Goal: Transaction & Acquisition: Purchase product/service

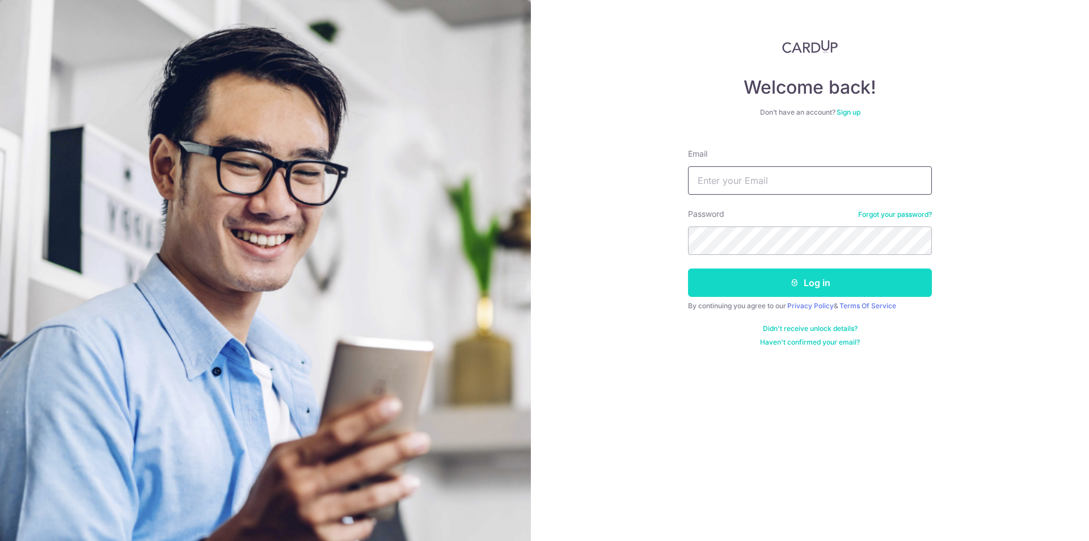
type input "tansinyat@gmail.com"
click at [803, 285] on button "Log in" at bounding box center [810, 282] width 244 height 28
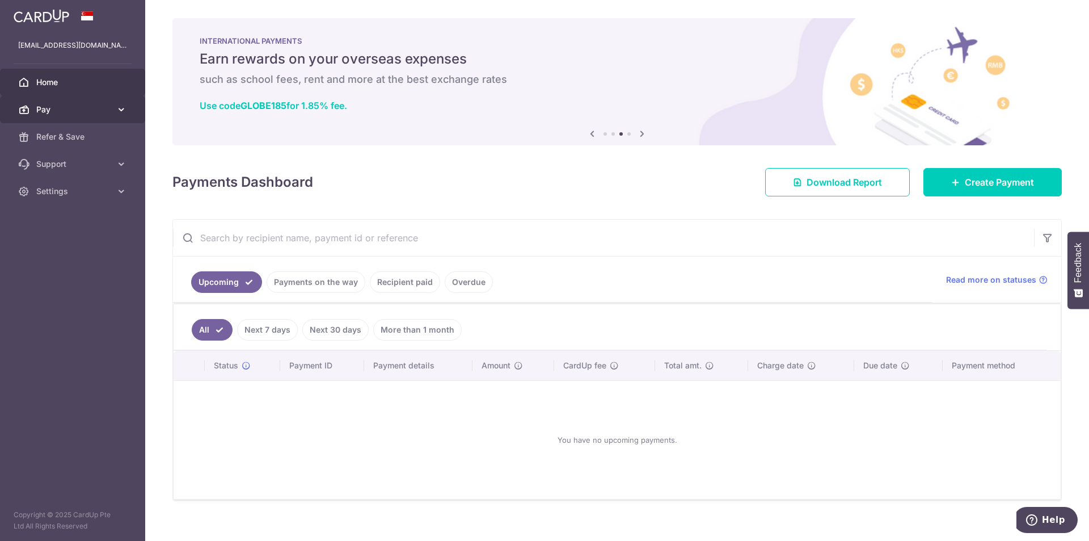
click at [60, 102] on link "Pay" at bounding box center [72, 109] width 145 height 27
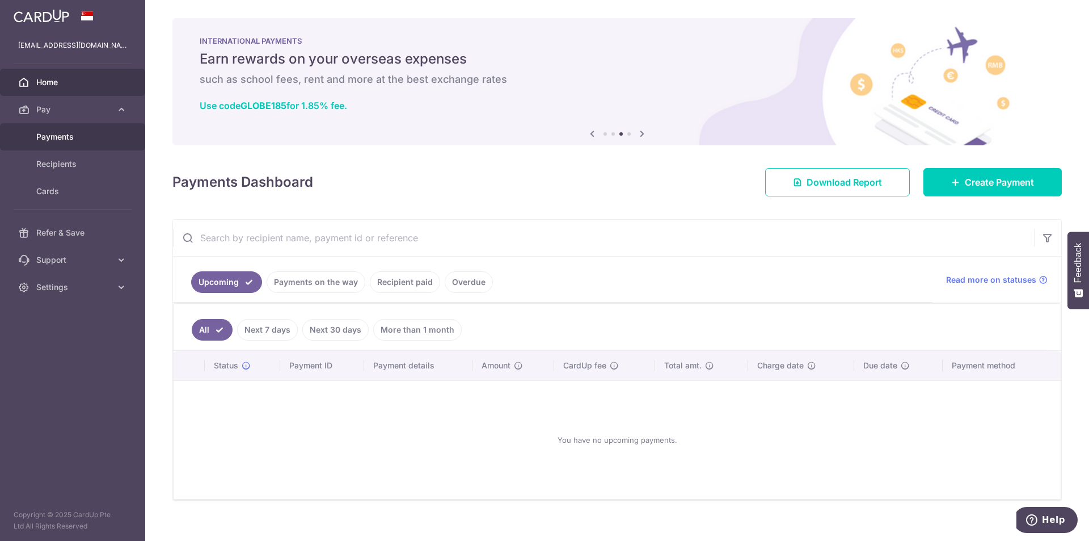
click at [57, 124] on link "Payments" at bounding box center [72, 136] width 145 height 27
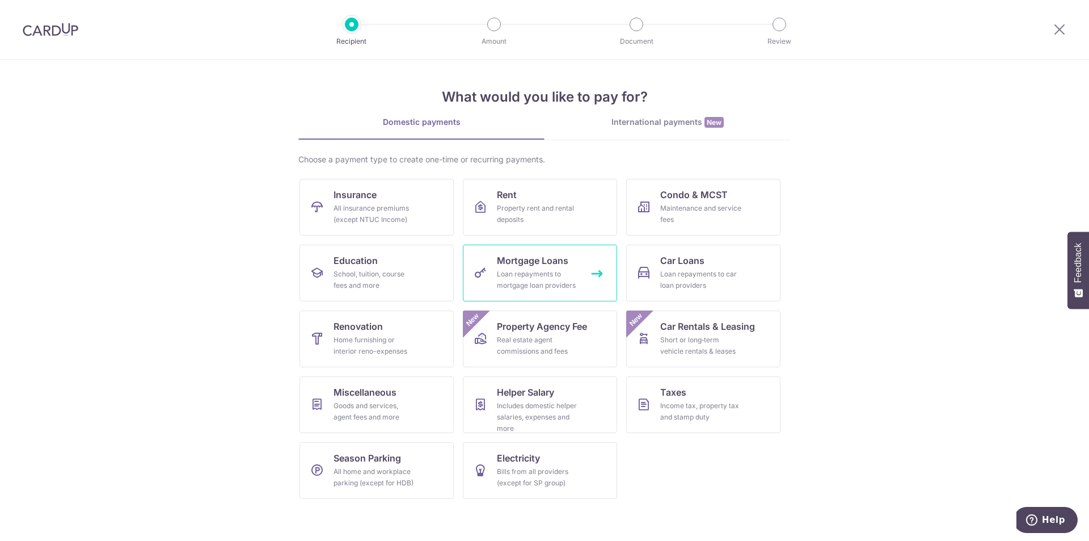
click at [547, 268] on link "Mortgage Loans Loan repayments to mortgage loan providers" at bounding box center [540, 272] width 154 height 57
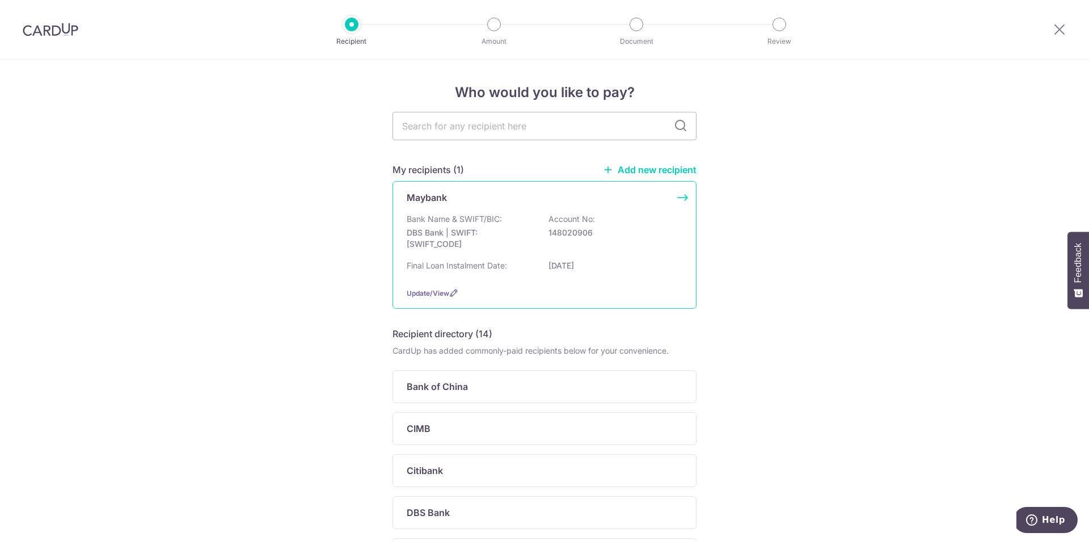
click at [461, 223] on p "Bank Name & SWIFT/BIC:" at bounding box center [454, 218] width 95 height 11
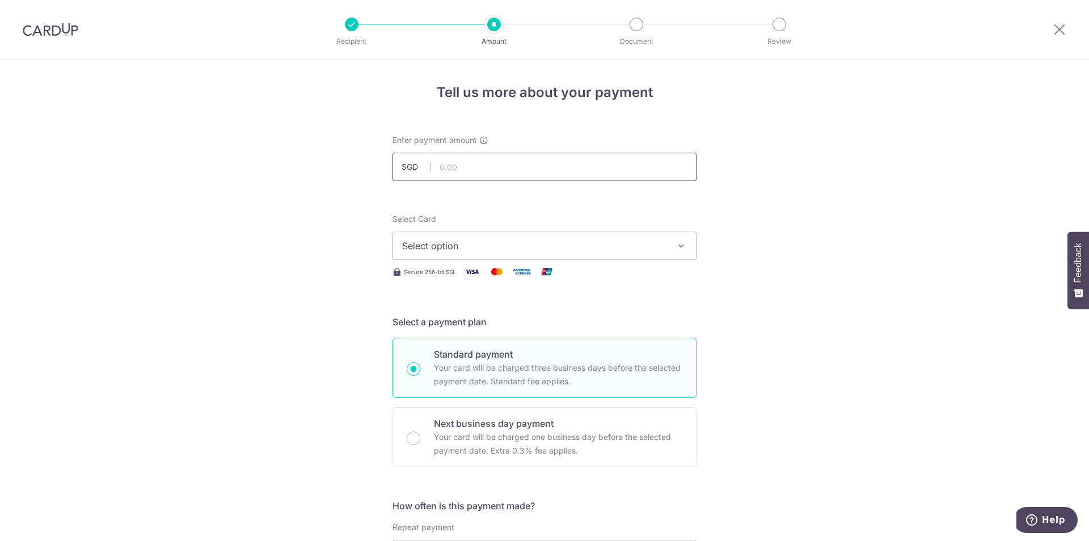
click at [475, 168] on input "text" at bounding box center [545, 167] width 304 height 28
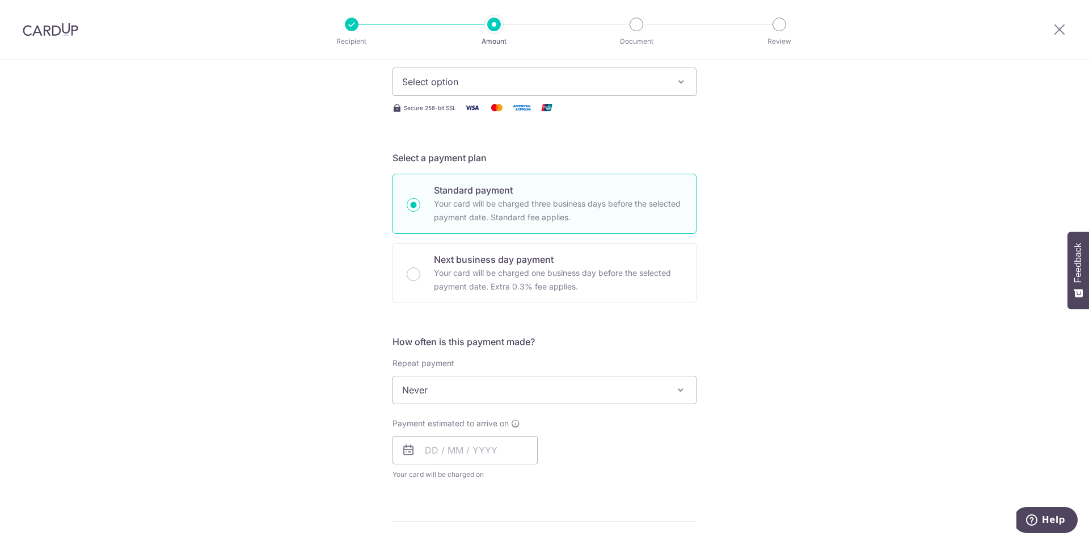
scroll to position [170, 0]
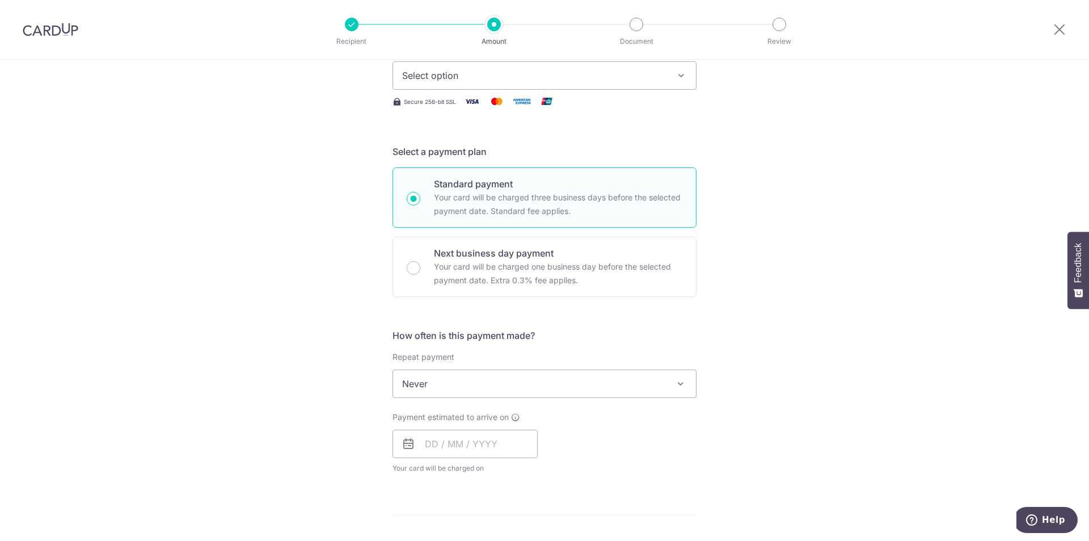
click at [567, 386] on span "Never" at bounding box center [544, 383] width 303 height 27
type input "19,392.00"
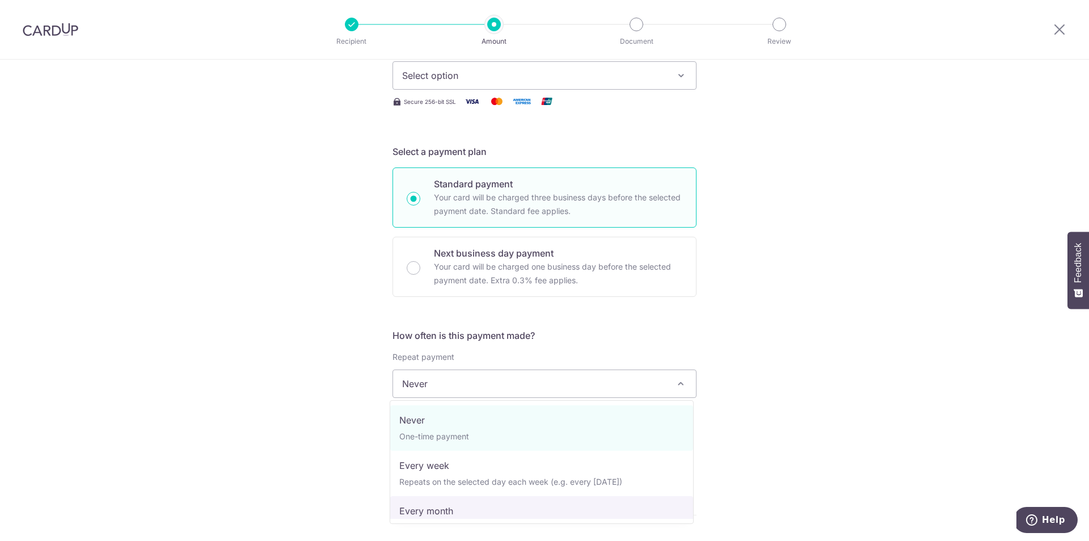
select select "3"
type input "01/10/2027"
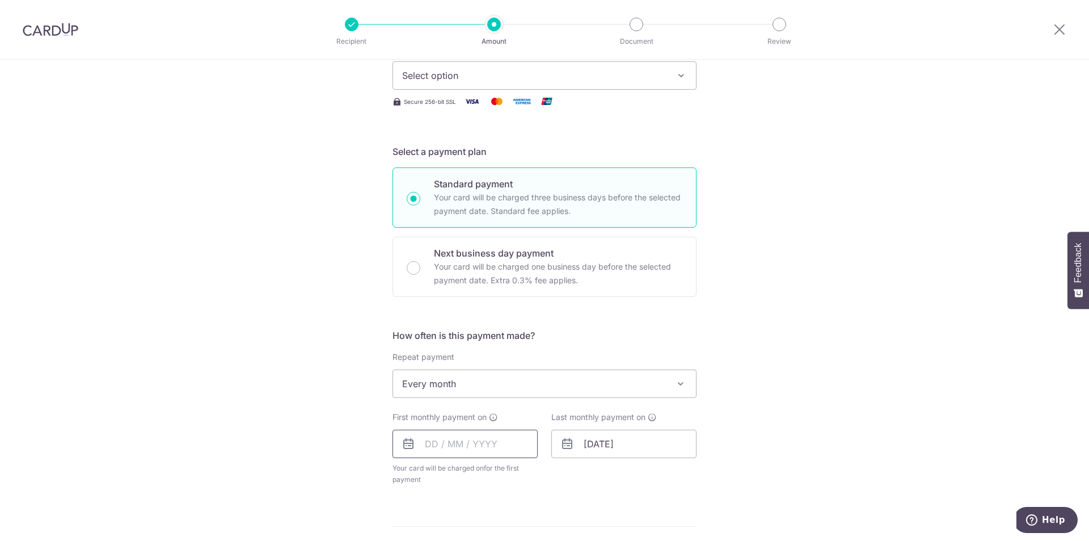
click at [423, 448] on input "text" at bounding box center [465, 443] width 145 height 28
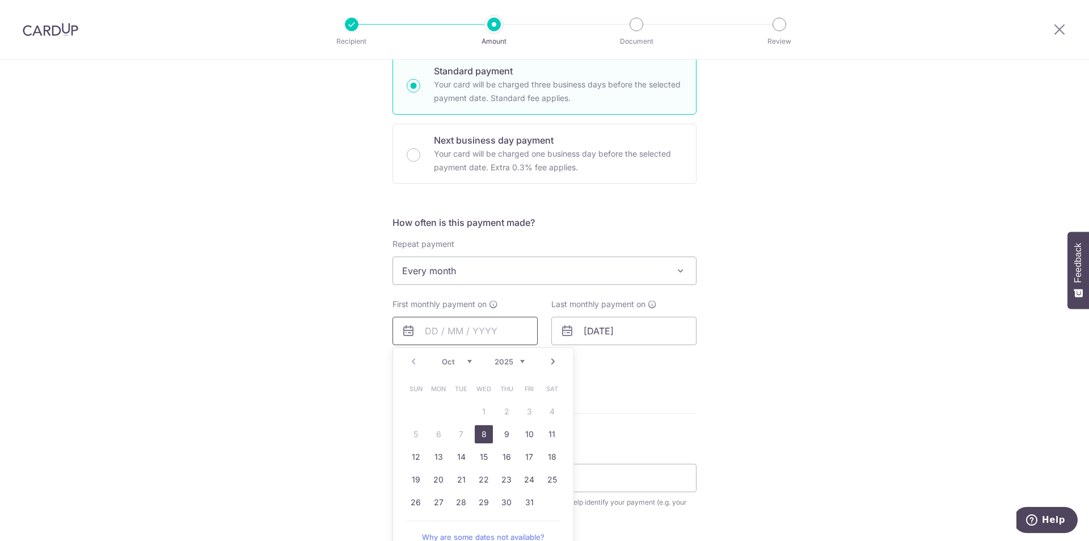
scroll to position [284, 0]
drag, startPoint x: 479, startPoint y: 432, endPoint x: 622, endPoint y: 409, distance: 144.8
click at [479, 432] on link "8" at bounding box center [484, 433] width 18 height 18
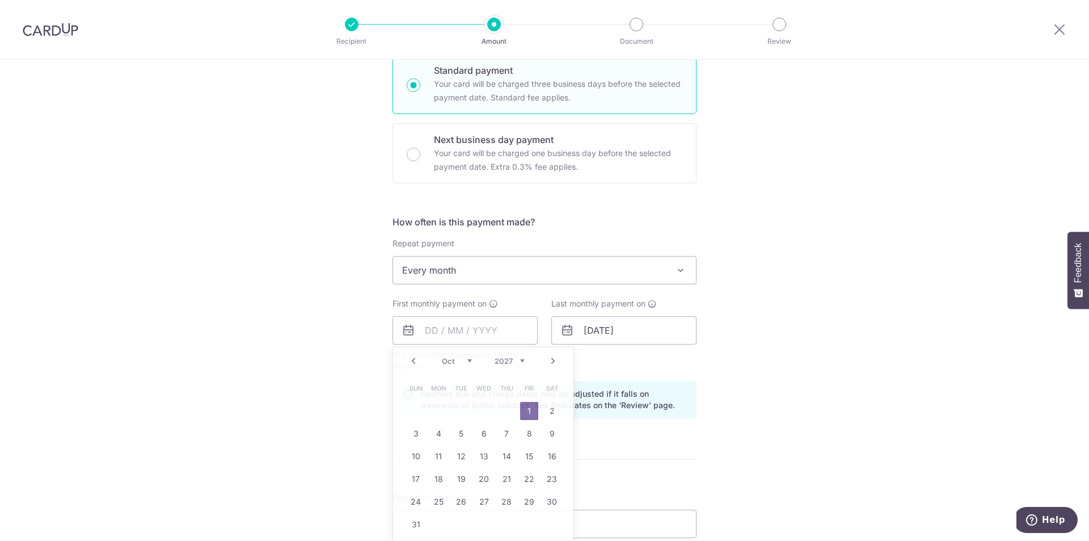
type input "[DATE]"
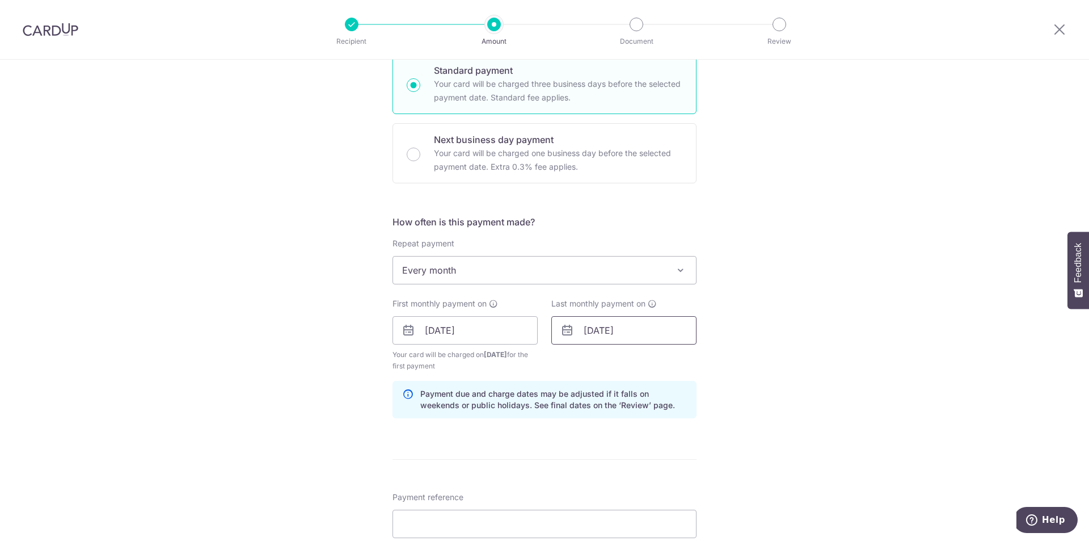
click at [583, 331] on input "01/10/2027" at bounding box center [623, 330] width 145 height 28
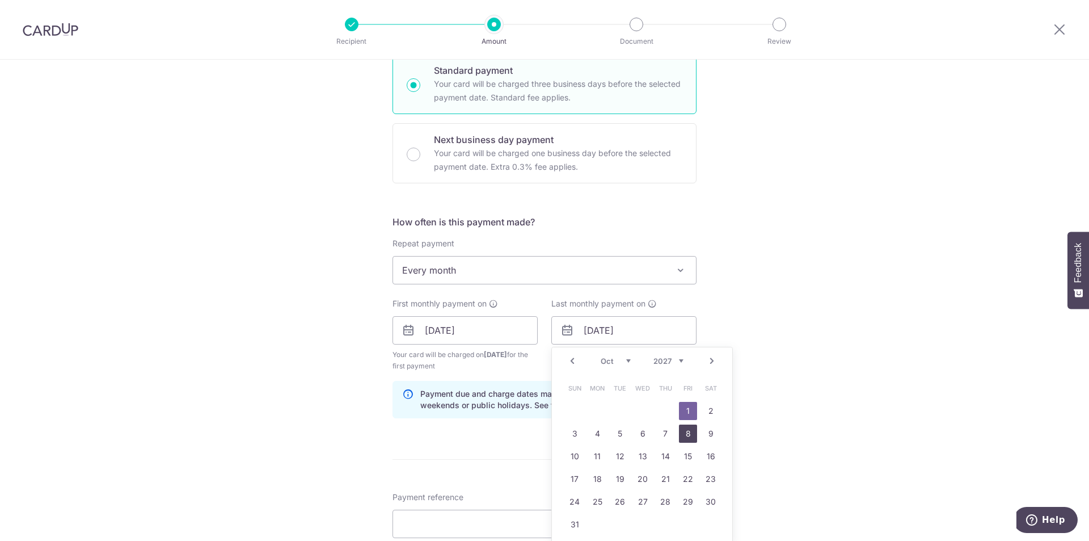
click at [684, 432] on link "8" at bounding box center [688, 433] width 18 height 18
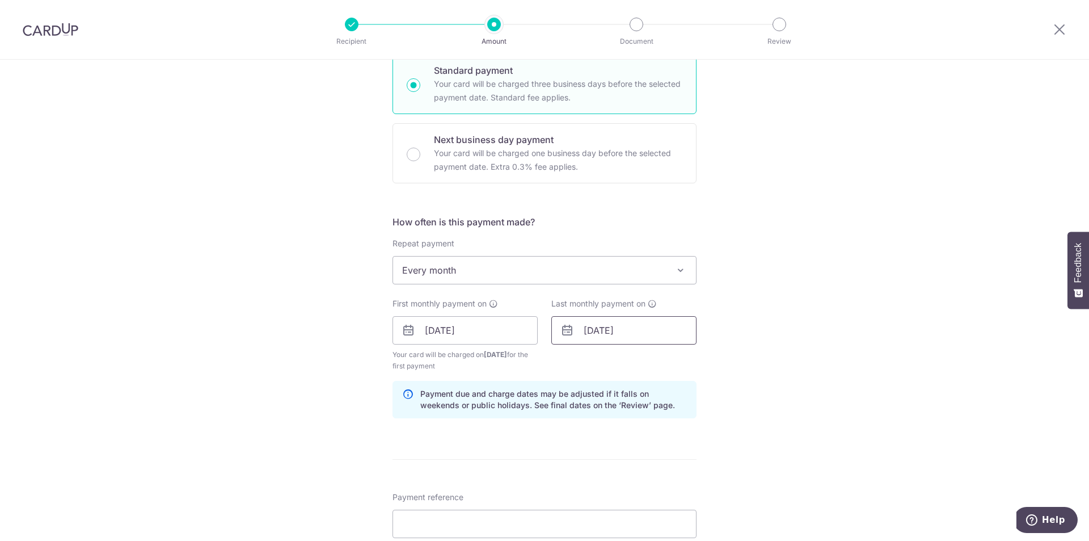
click at [635, 331] on input "08/10/2027" at bounding box center [623, 330] width 145 height 28
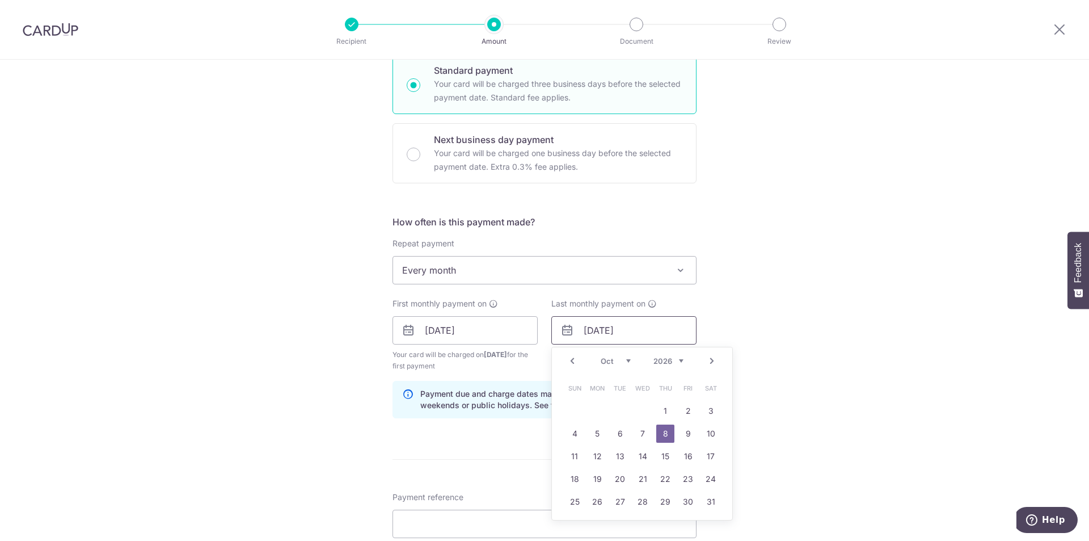
type input "08/10/2026"
click at [734, 318] on div "Tell us more about your payment Enter payment amount SGD 19,392.00 19392.00 Sel…" at bounding box center [544, 318] width 1089 height 1084
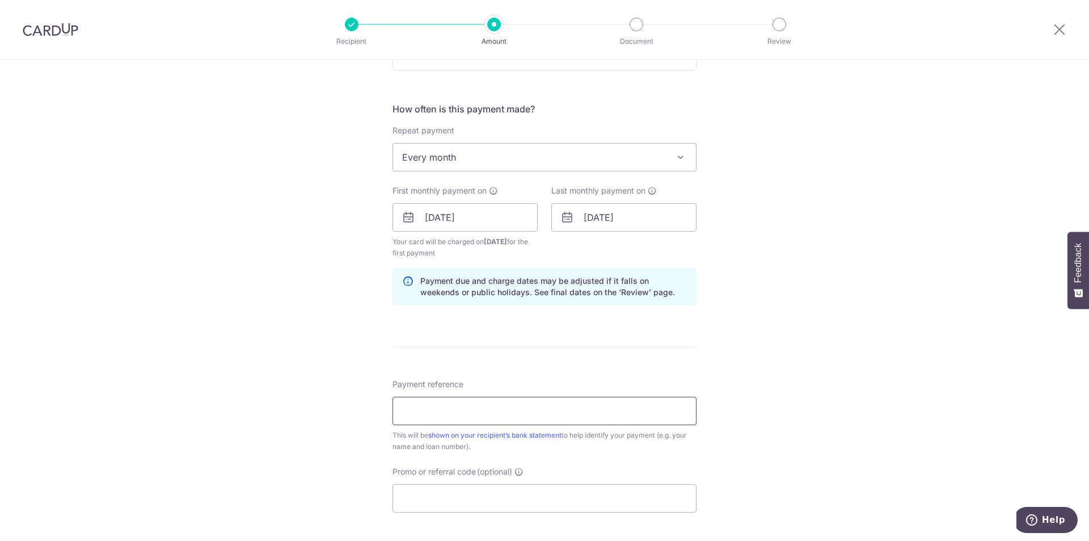
scroll to position [397, 0]
click at [436, 407] on input "Payment reference" at bounding box center [545, 410] width 304 height 28
click at [458, 498] on input "Promo or referral code (optional)" at bounding box center [545, 497] width 304 height 28
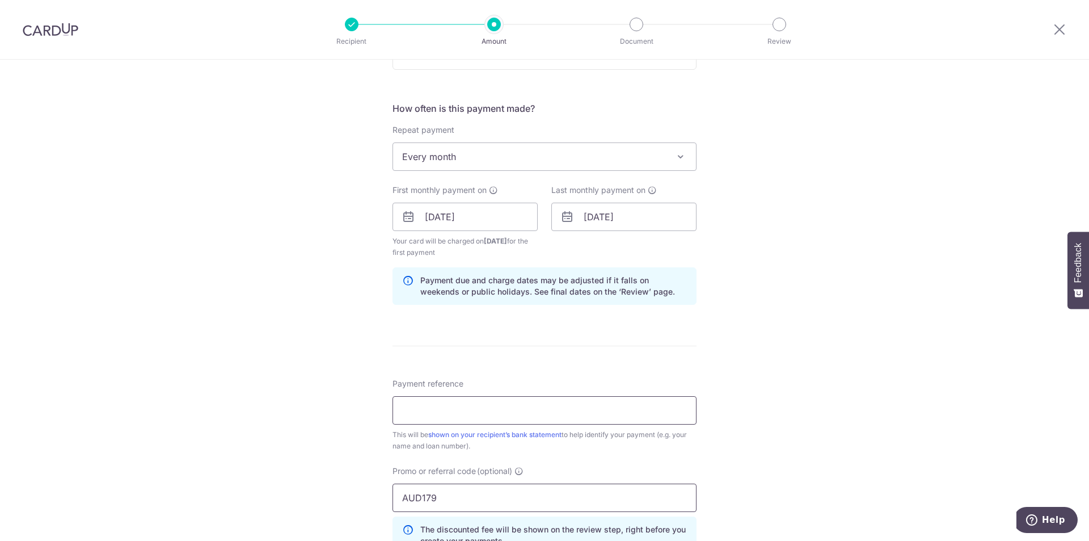
type input "AUD179"
drag, startPoint x: 479, startPoint y: 415, endPoint x: 471, endPoint y: 409, distance: 10.1
click at [479, 415] on input "Payment reference" at bounding box center [545, 410] width 304 height 28
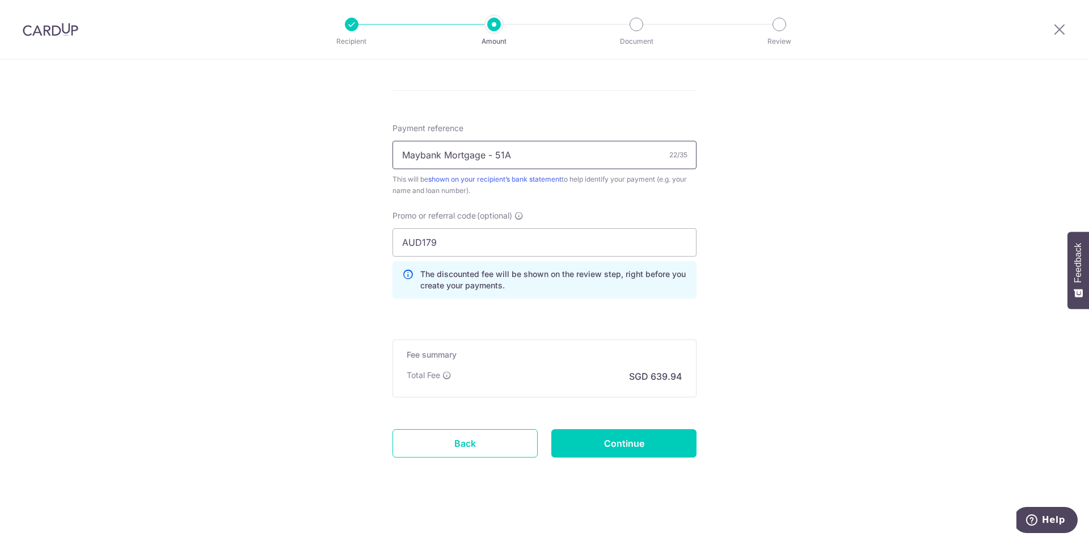
scroll to position [654, 0]
type input "Maybank Mortgage - 51A"
click at [627, 444] on input "Continue" at bounding box center [623, 441] width 145 height 28
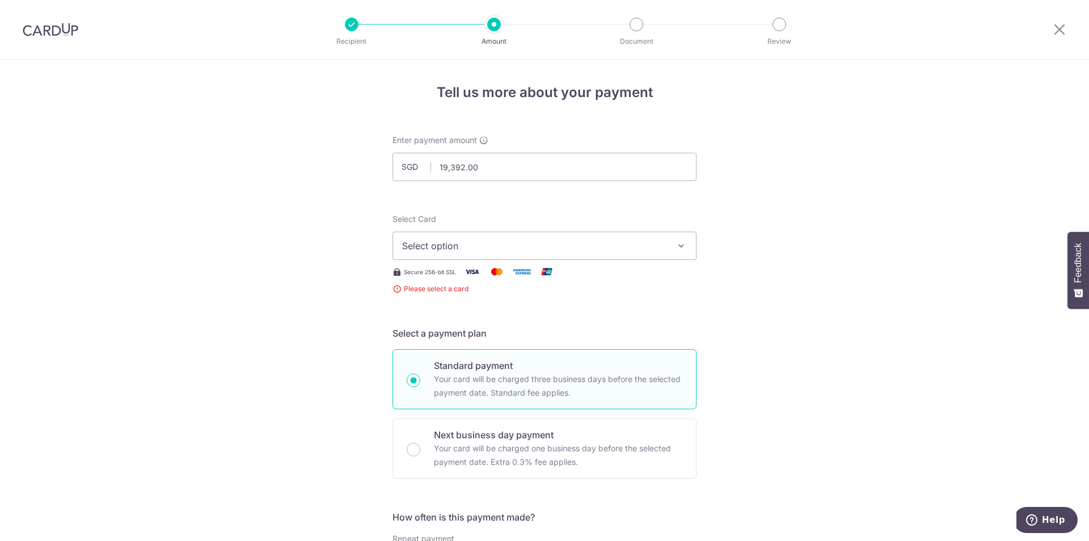
click at [661, 242] on span "Select option" at bounding box center [534, 246] width 264 height 14
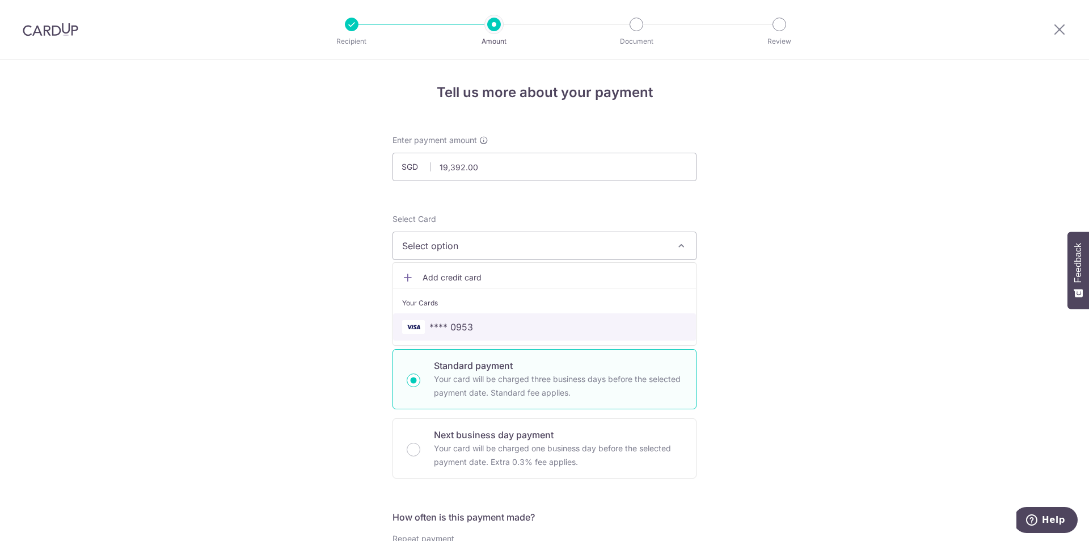
click at [500, 333] on span "**** 0953" at bounding box center [544, 327] width 285 height 14
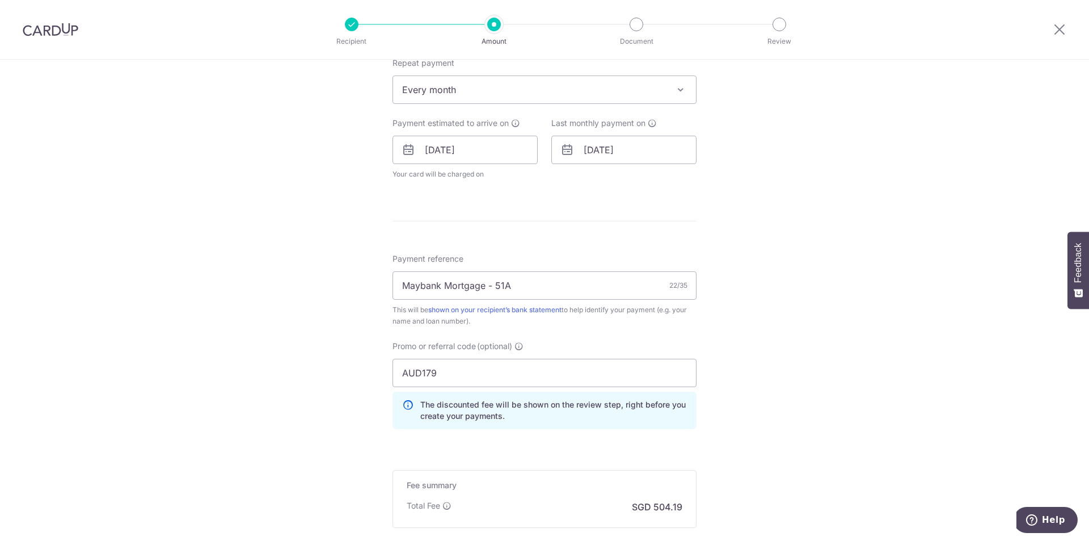
scroll to position [567, 0]
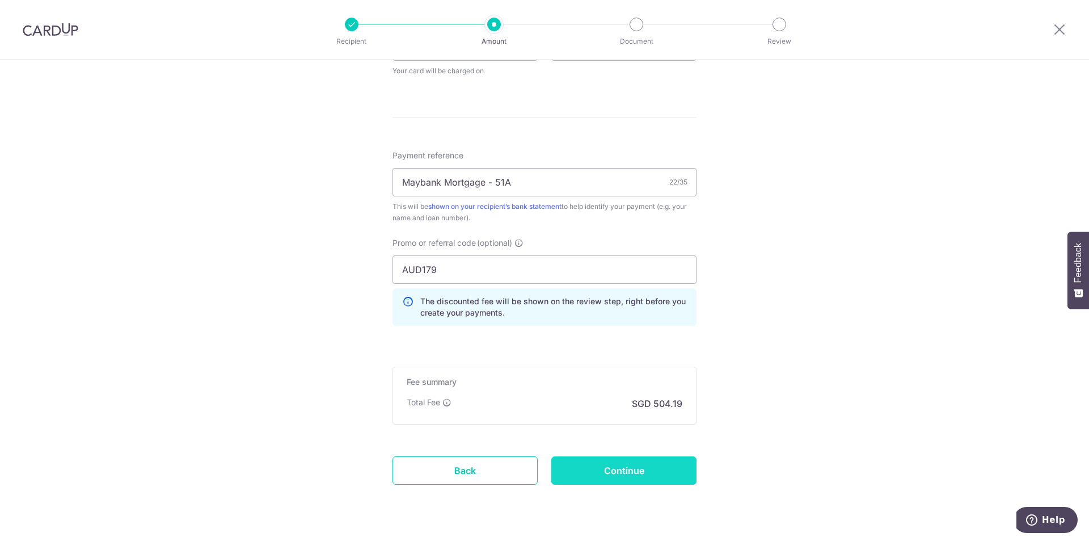
click at [642, 472] on input "Continue" at bounding box center [623, 470] width 145 height 28
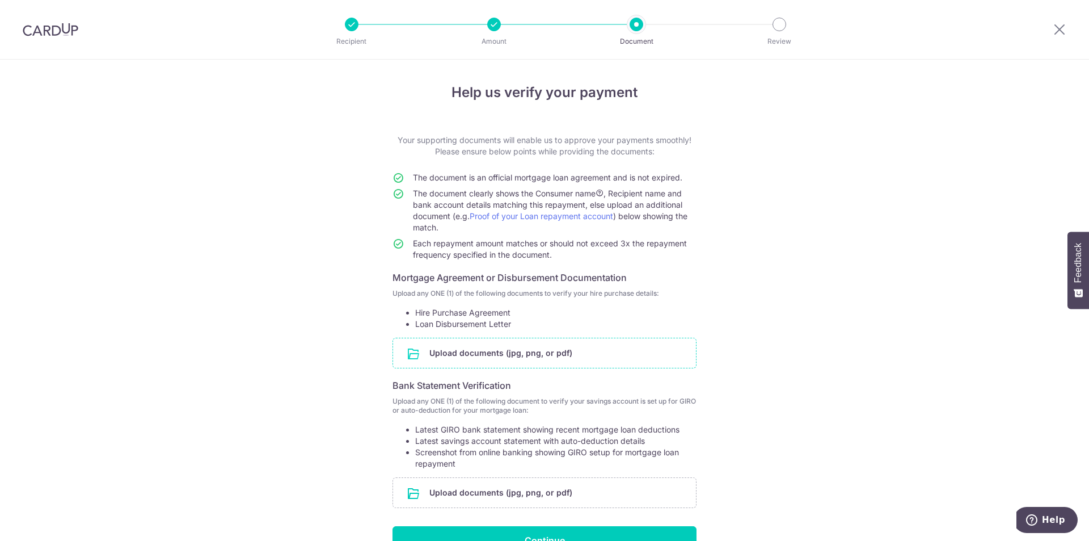
click at [462, 354] on input "file" at bounding box center [544, 352] width 303 height 29
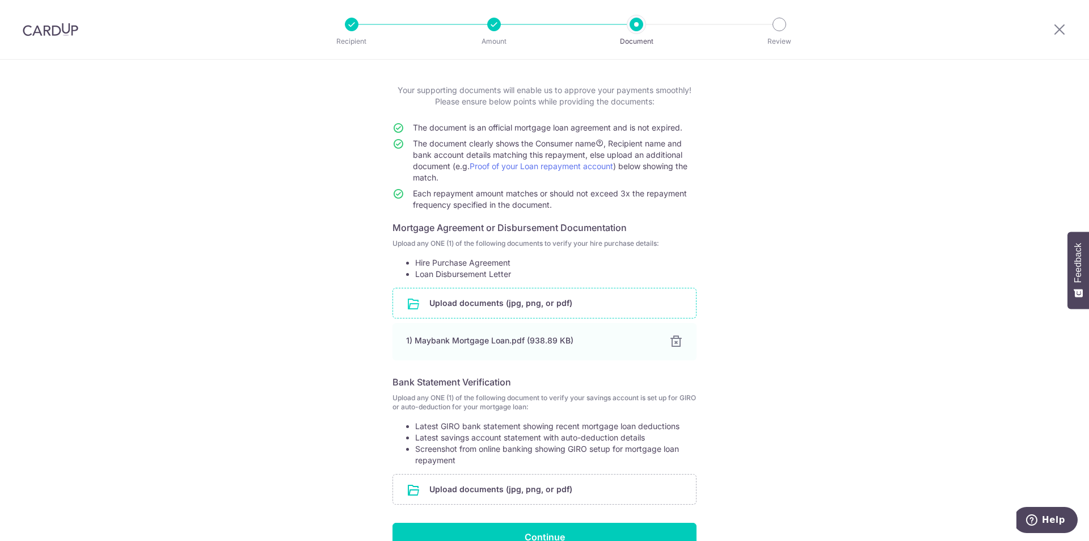
scroll to position [113, 0]
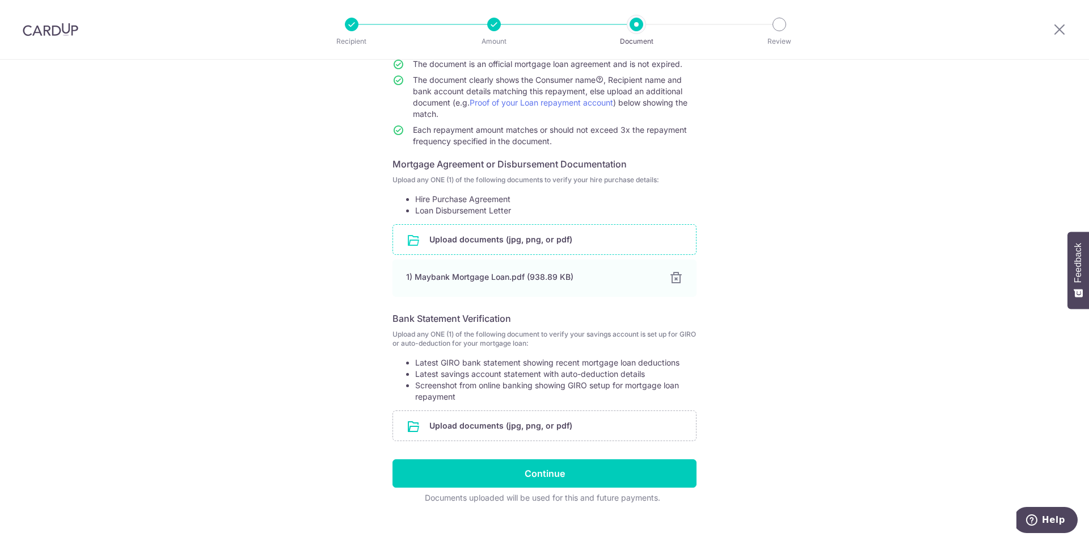
drag, startPoint x: 492, startPoint y: 425, endPoint x: 833, endPoint y: 313, distance: 358.6
click at [833, 313] on div "Help us verify your payment Your supporting documents will enable us to approve…" at bounding box center [544, 251] width 1089 height 610
click at [529, 426] on input "file" at bounding box center [544, 425] width 303 height 29
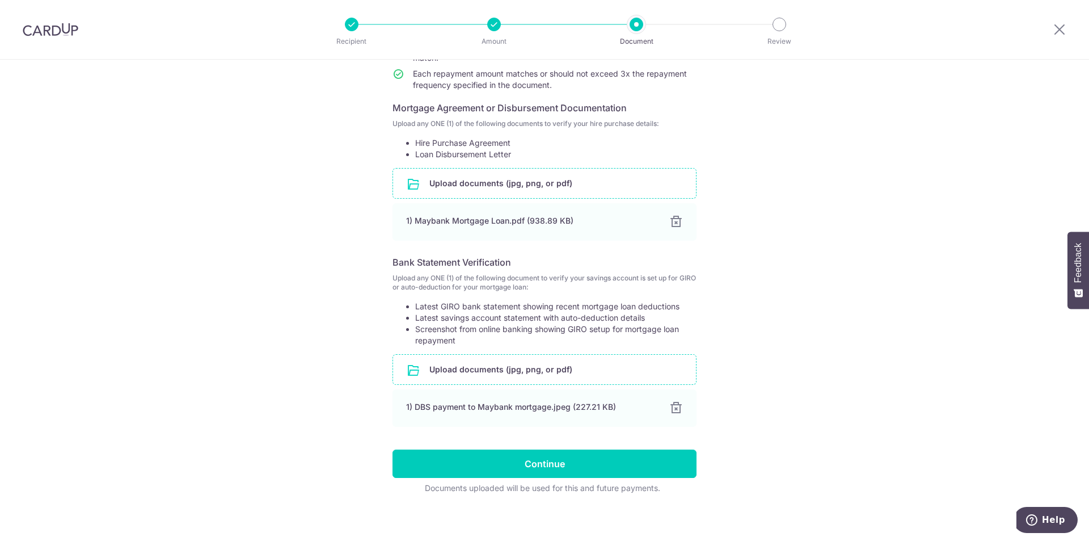
scroll to position [176, 0]
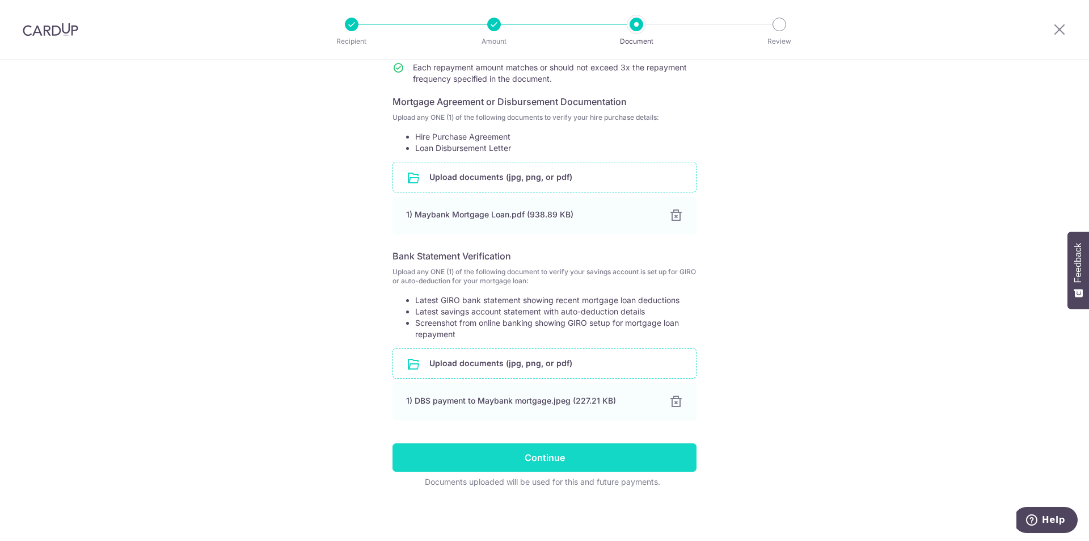
click at [534, 467] on input "Continue" at bounding box center [545, 457] width 304 height 28
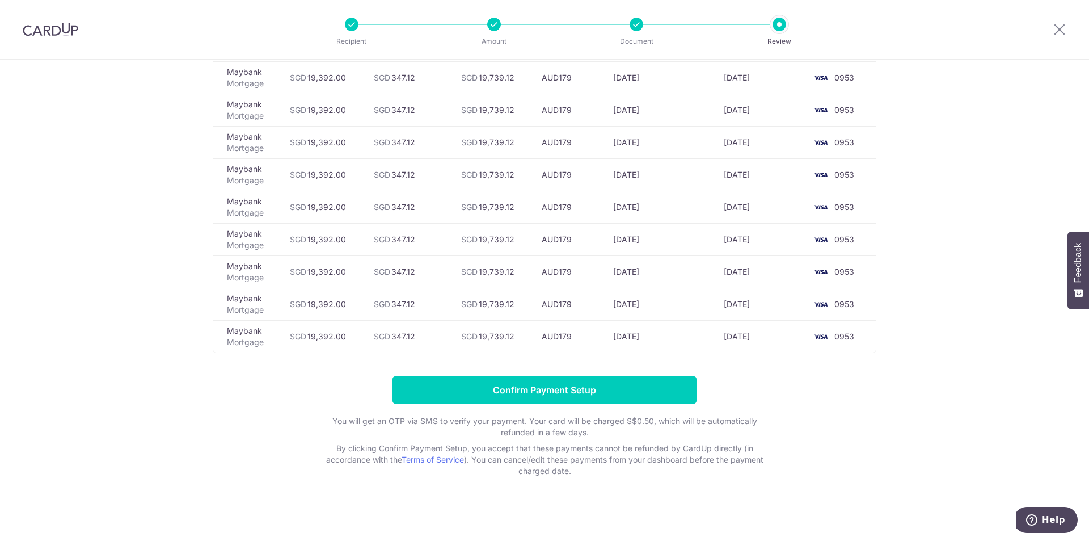
scroll to position [247, 0]
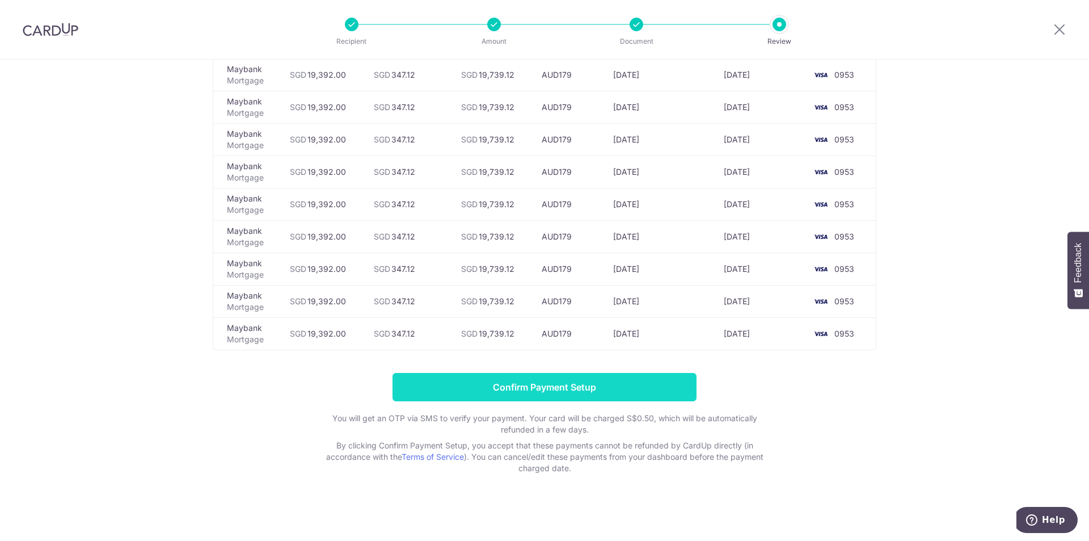
click at [510, 389] on input "Confirm Payment Setup" at bounding box center [545, 387] width 304 height 28
